Goal: Information Seeking & Learning: Check status

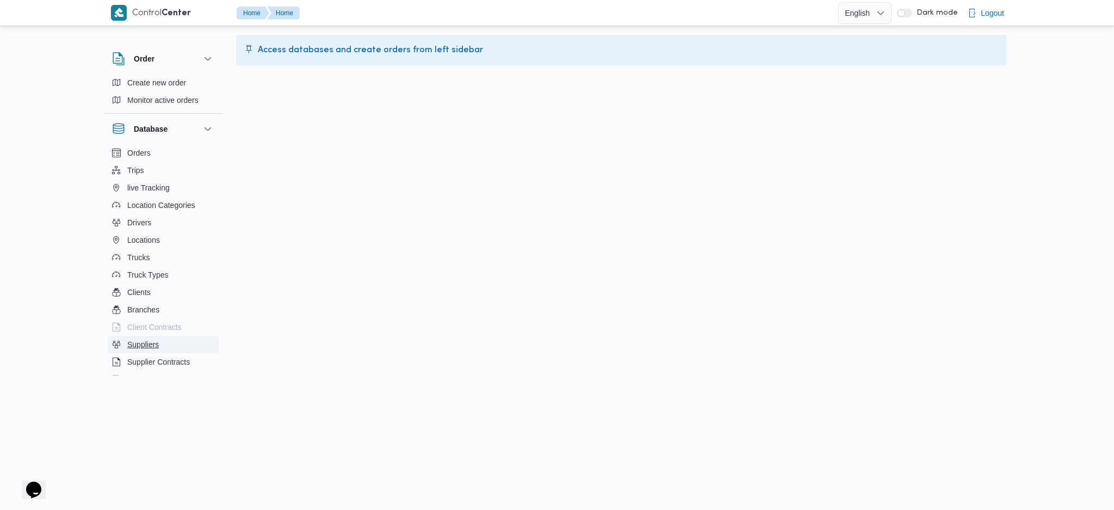
click at [134, 348] on span "Suppliers" at bounding box center [143, 344] width 32 height 13
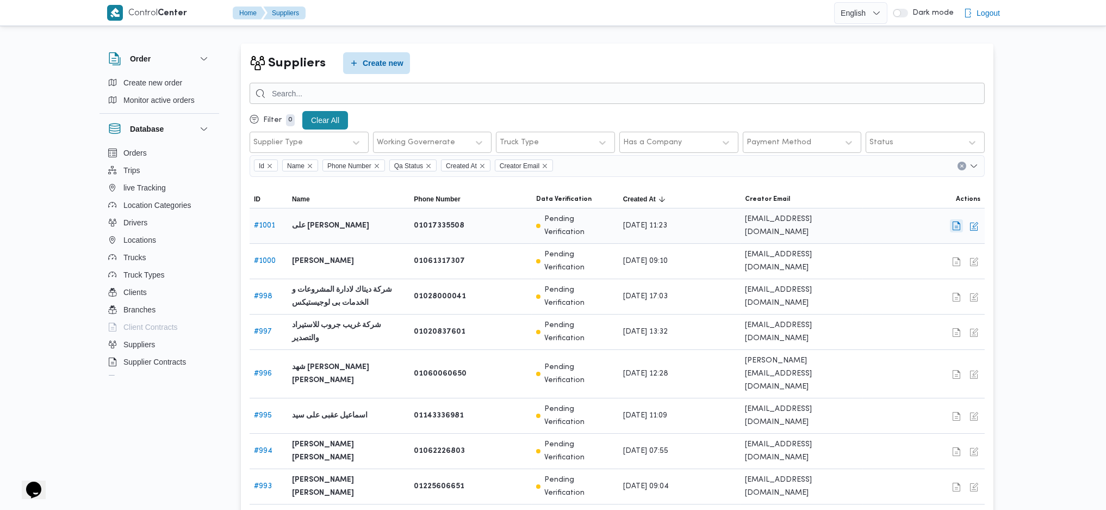
click at [956, 224] on button "button" at bounding box center [956, 225] width 13 height 13
select select "8"
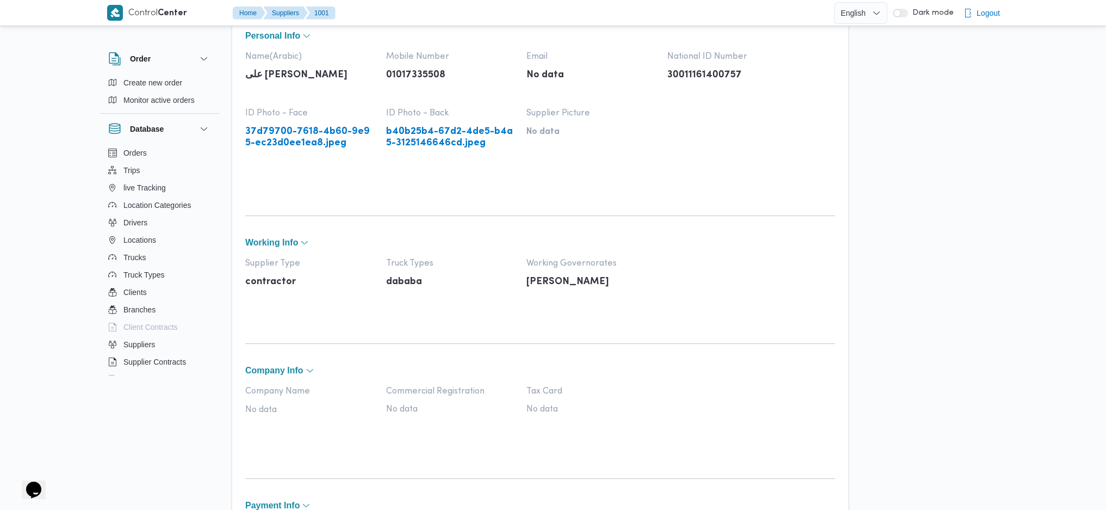
scroll to position [84, 0]
click at [317, 148] on link "37d79700-7618-4b60-9e95-ec23d0ee1ea8.jpeg" at bounding box center [310, 137] width 130 height 22
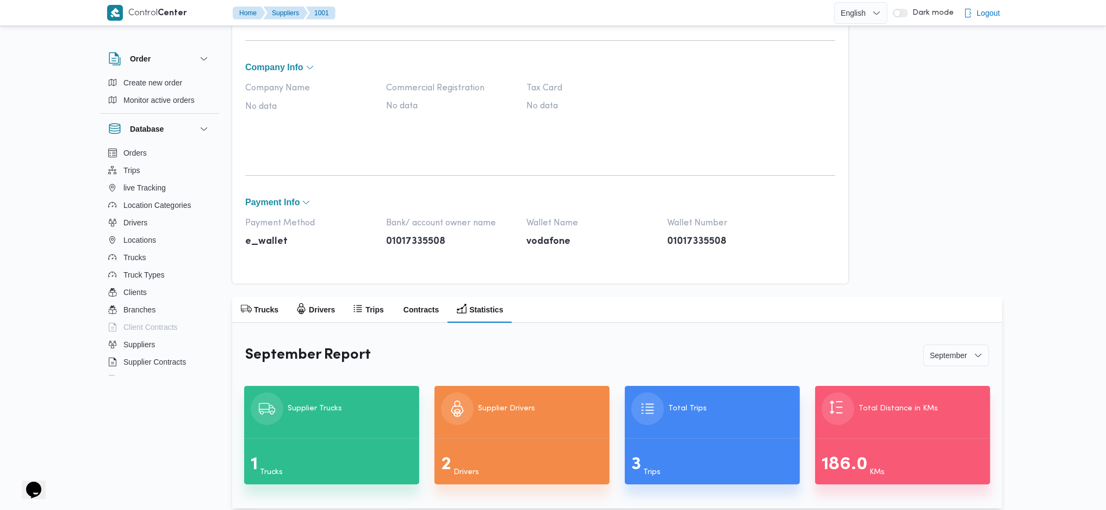
scroll to position [398, 0]
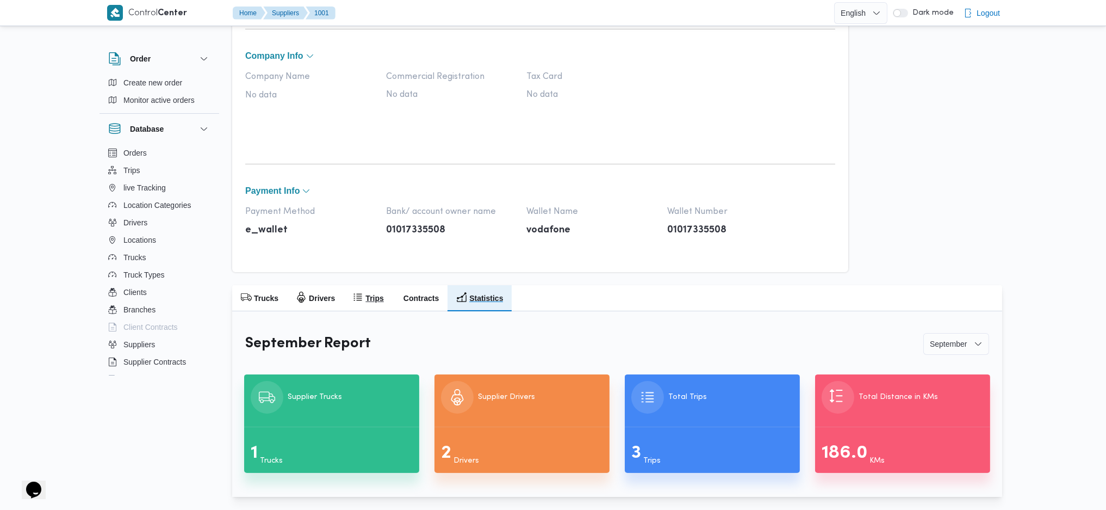
click at [372, 299] on h2 "Trips" at bounding box center [375, 298] width 18 height 13
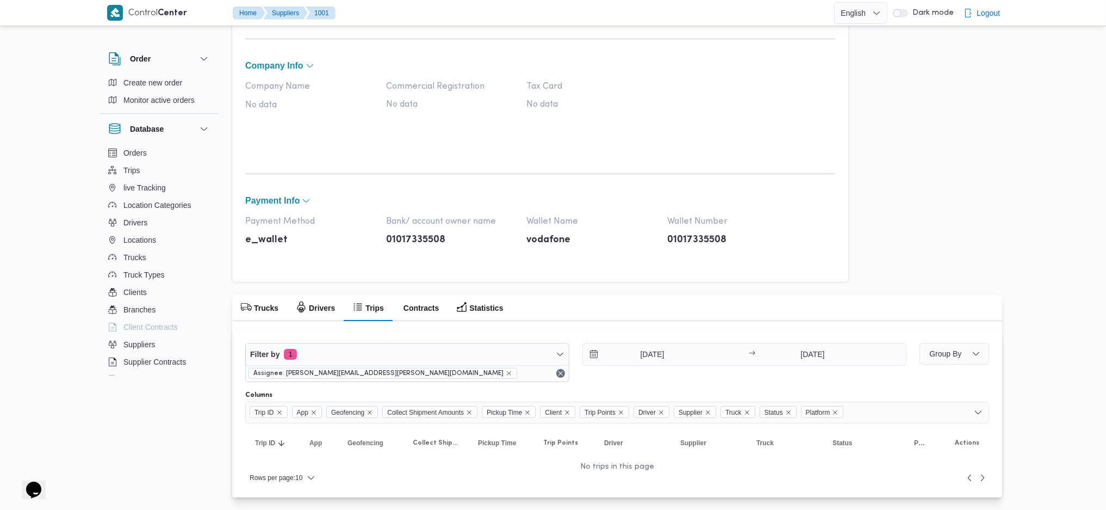
click at [564, 380] on div "Assignee: abdallah.mohamed@illa.com.eg" at bounding box center [407, 373] width 323 height 16
click at [561, 377] on button "Remove" at bounding box center [560, 373] width 13 height 13
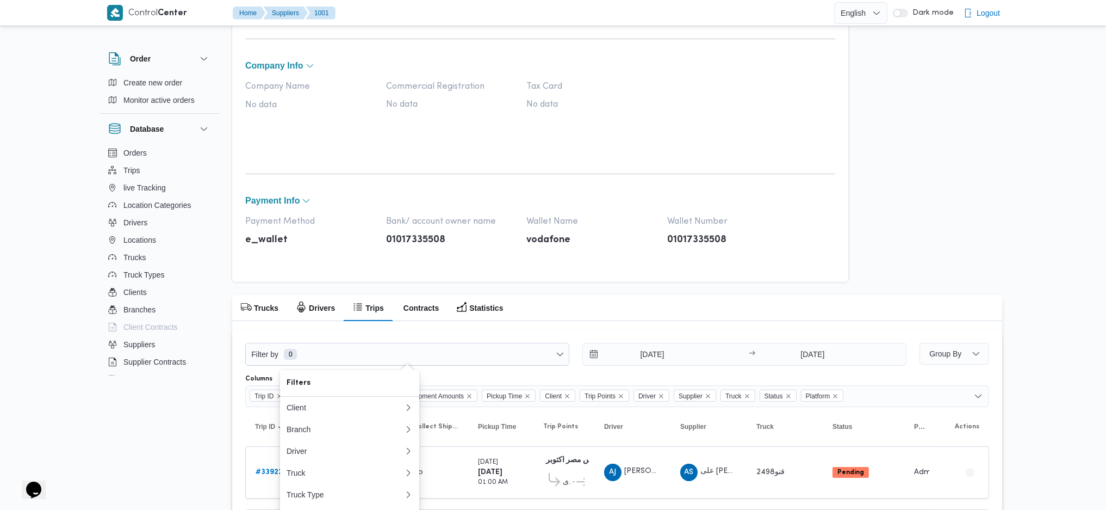
scroll to position [547, 0]
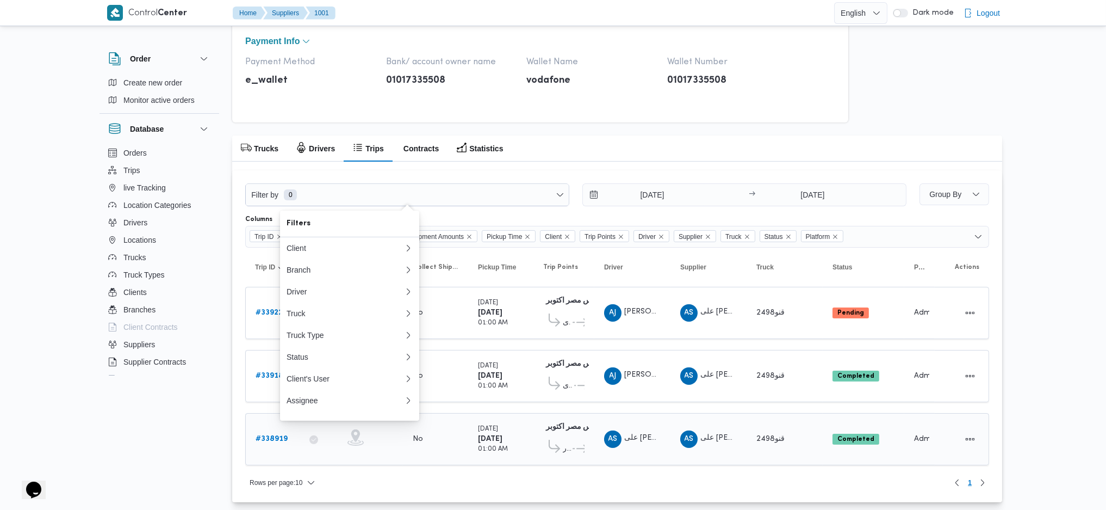
click at [614, 438] on span "AS" at bounding box center [613, 438] width 9 height 17
click at [272, 435] on b "# 338919" at bounding box center [272, 438] width 32 height 7
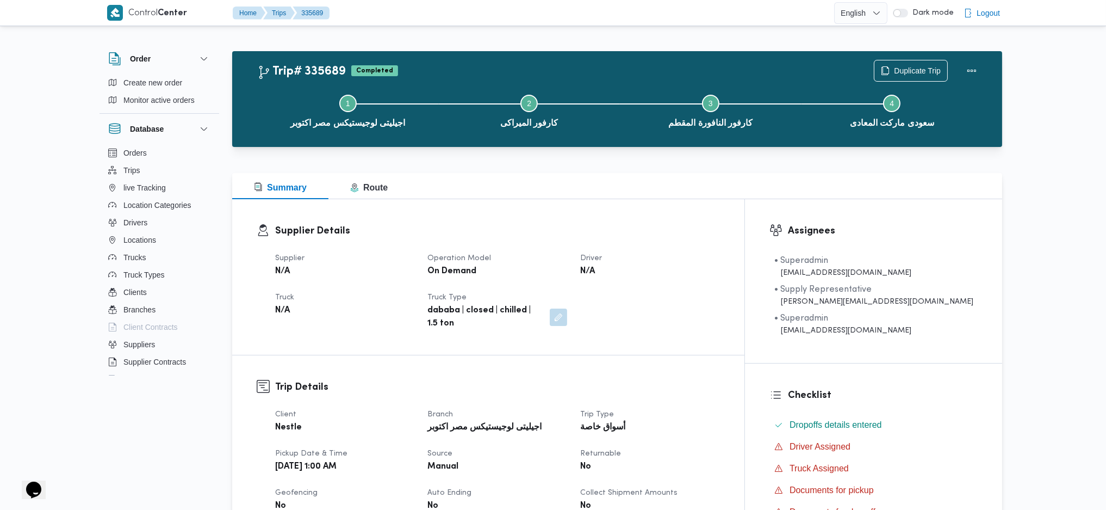
click at [595, 273] on b "N/A" at bounding box center [587, 271] width 15 height 13
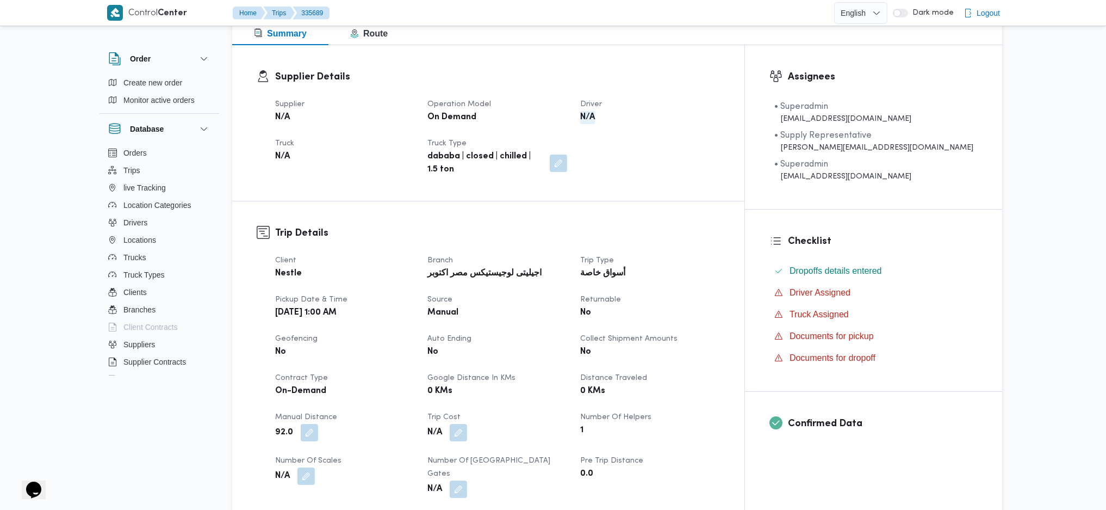
scroll to position [161, 0]
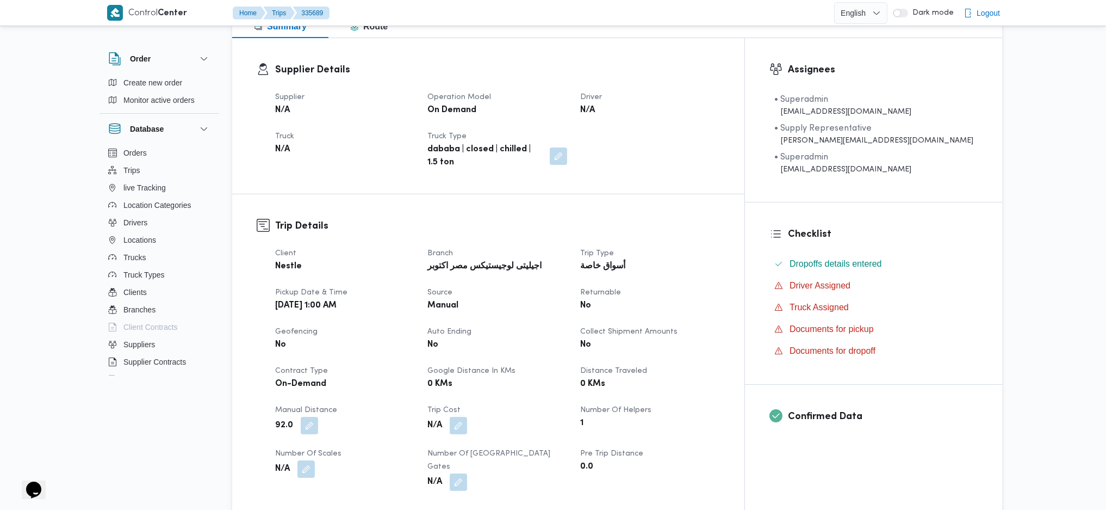
click at [337, 299] on b "[DATE] 1:00 AM" at bounding box center [305, 305] width 61 height 13
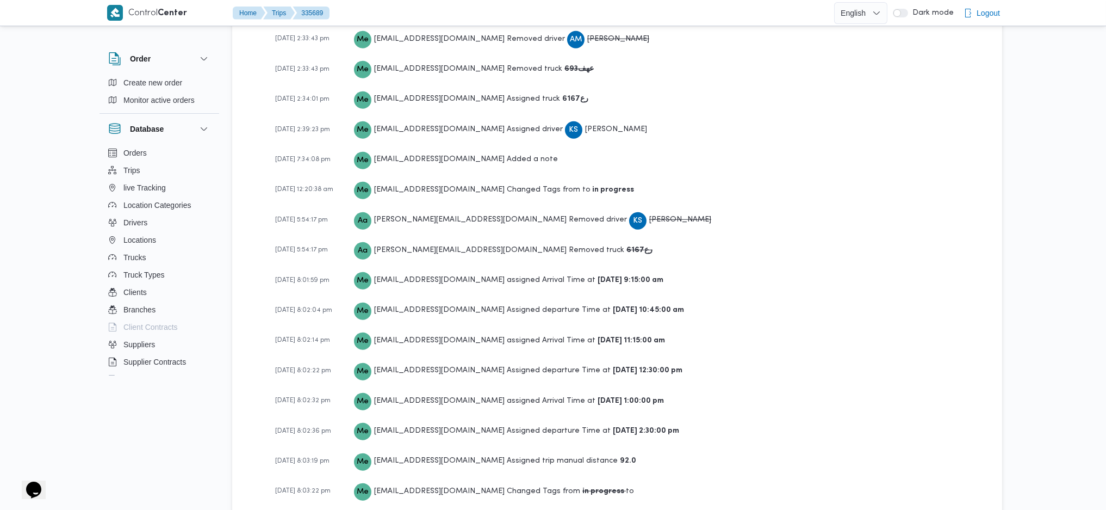
scroll to position [1885, 0]
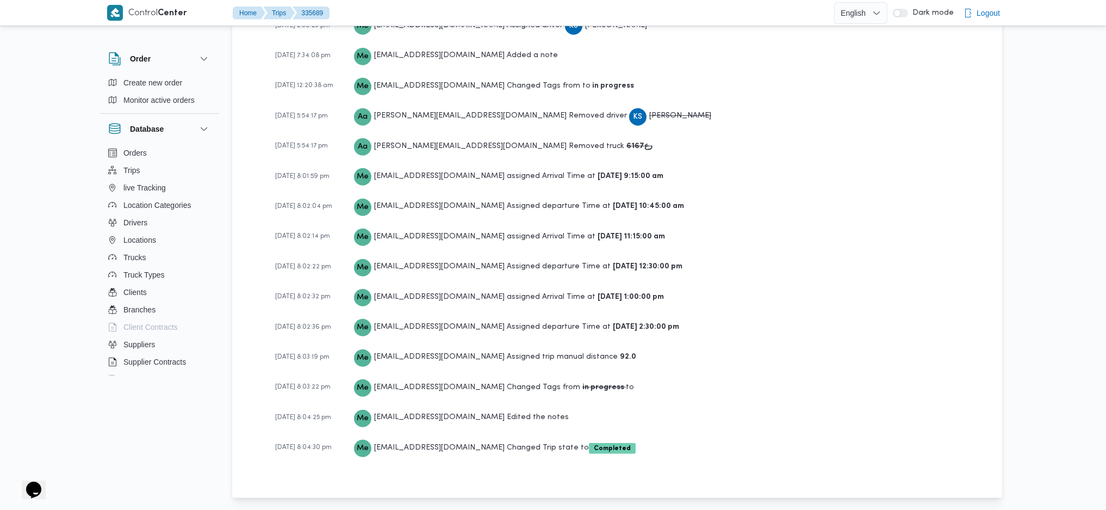
click at [583, 384] on b "in progress" at bounding box center [605, 387] width 44 height 7
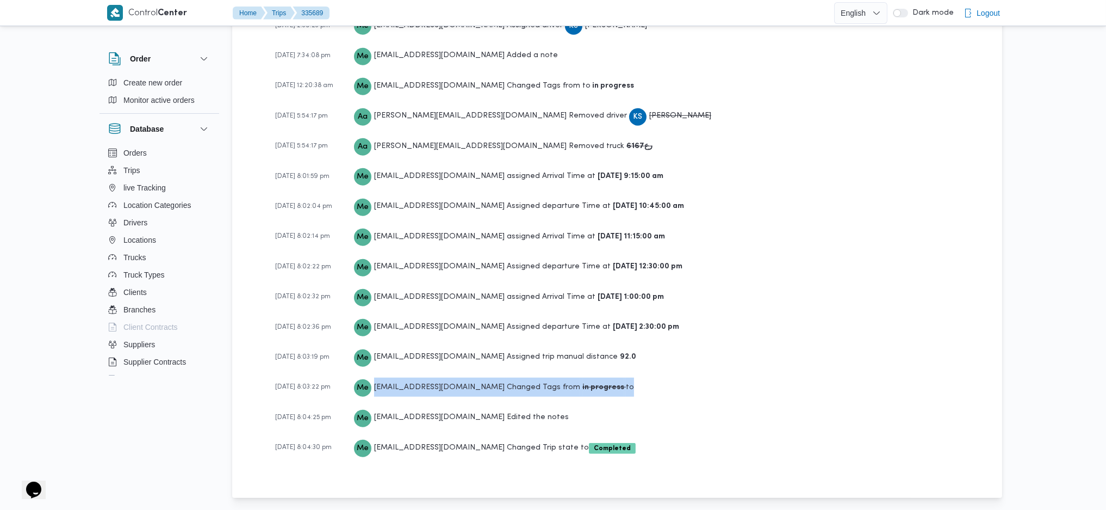
click at [583, 384] on b "in progress" at bounding box center [605, 387] width 44 height 7
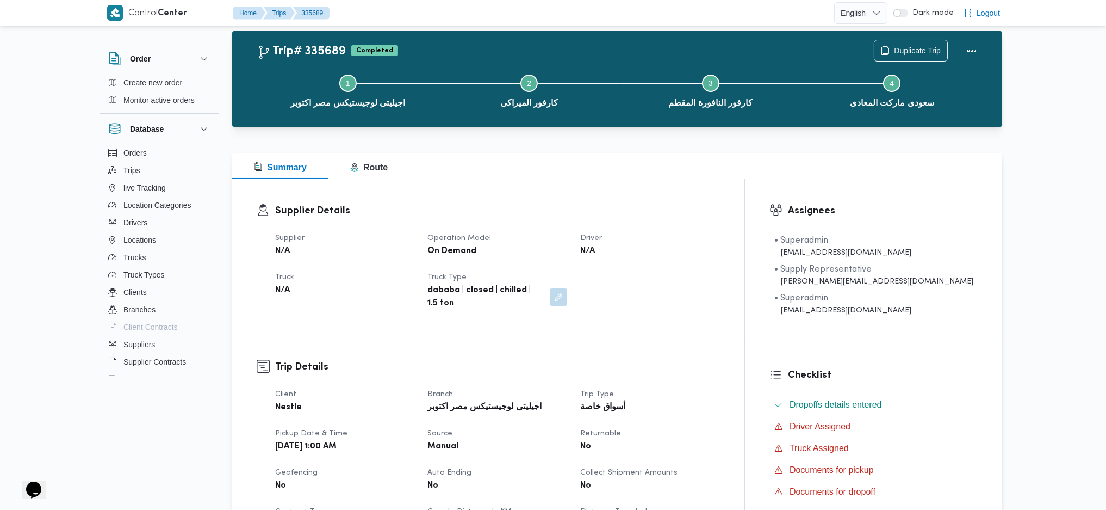
scroll to position [0, 0]
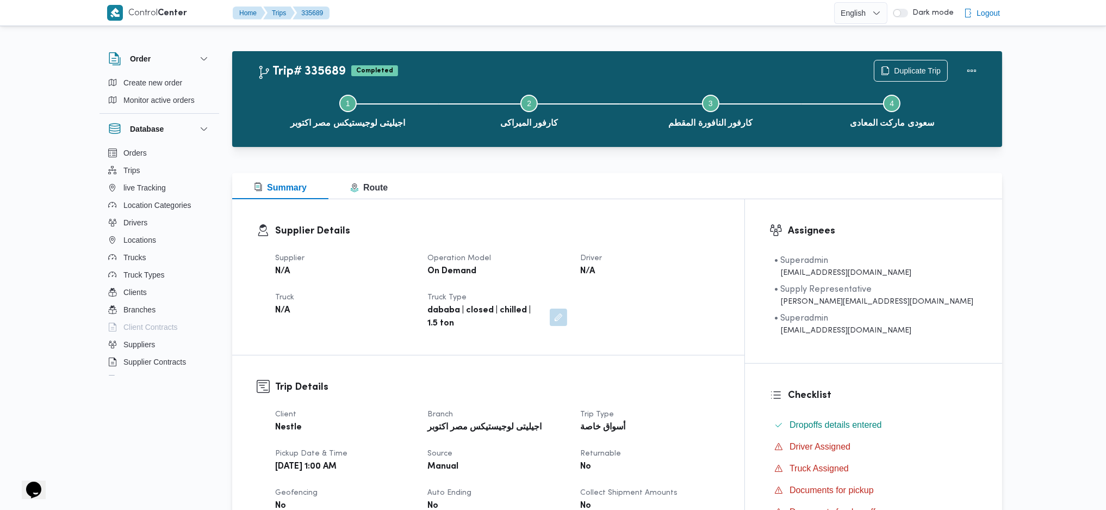
click at [467, 270] on b "On Demand" at bounding box center [452, 271] width 49 height 13
